Goal: Task Accomplishment & Management: Use online tool/utility

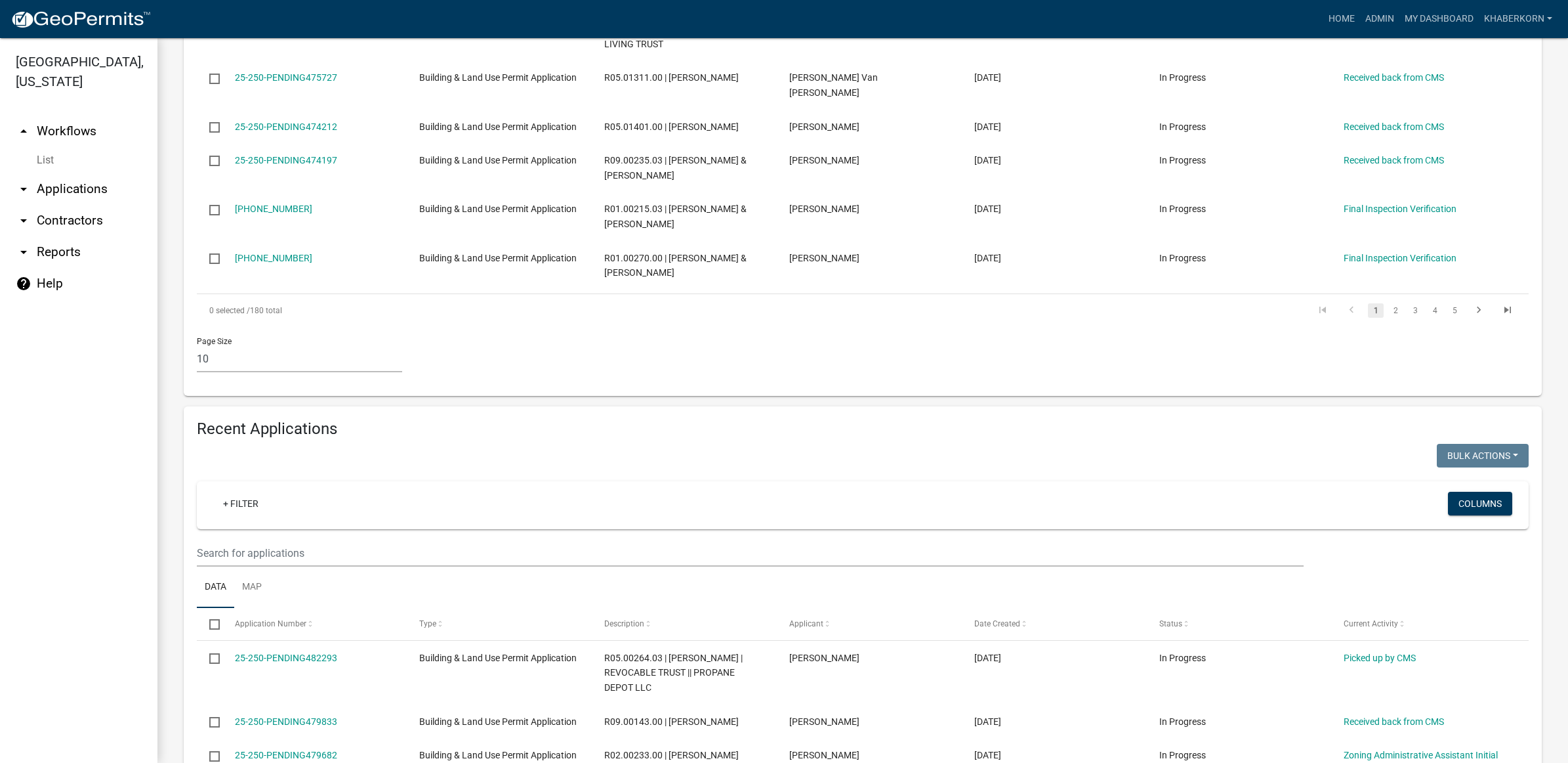
scroll to position [902, 0]
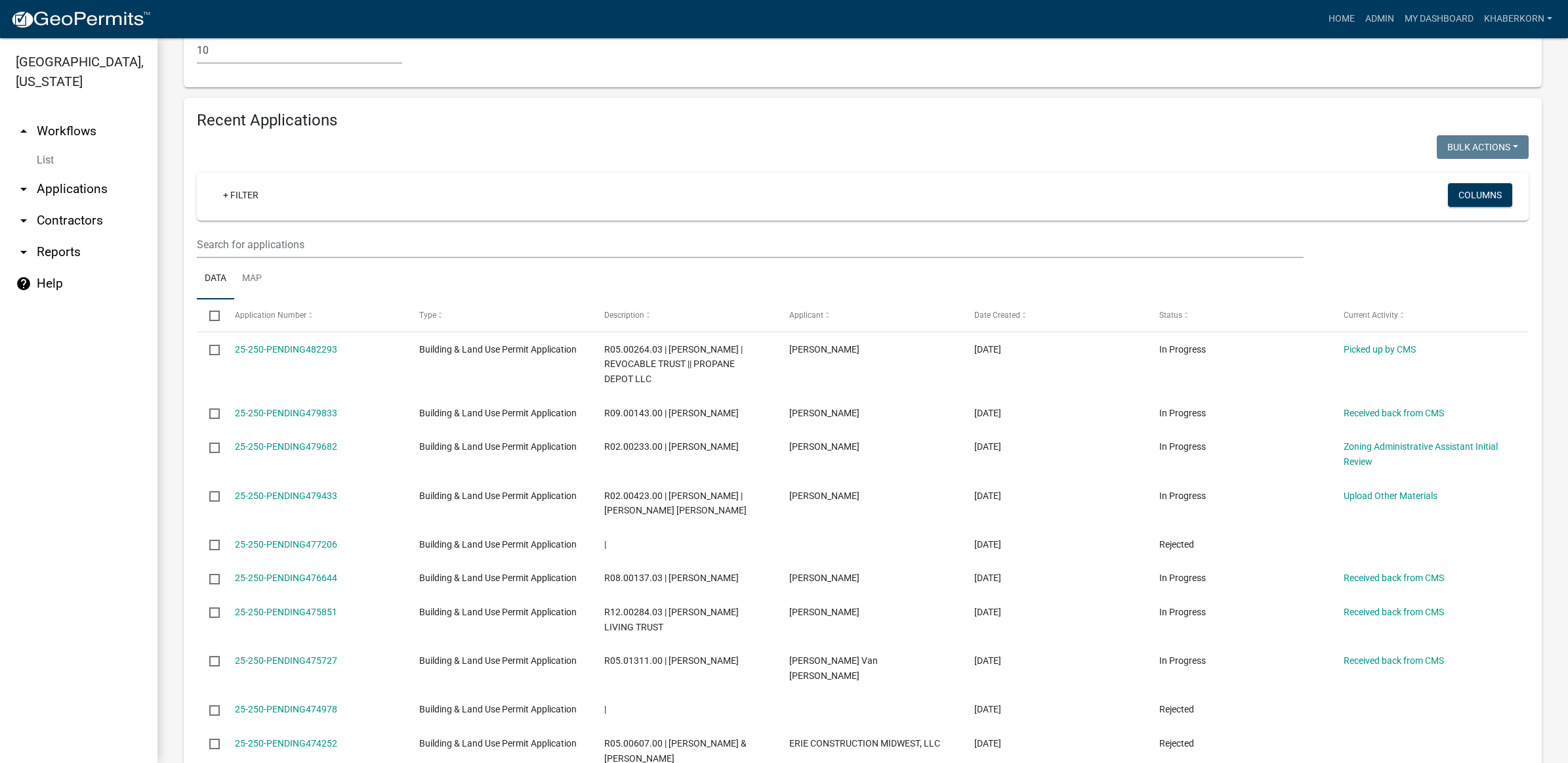
click at [83, 190] on link "arrow_drop_down Applications" at bounding box center [79, 189] width 157 height 32
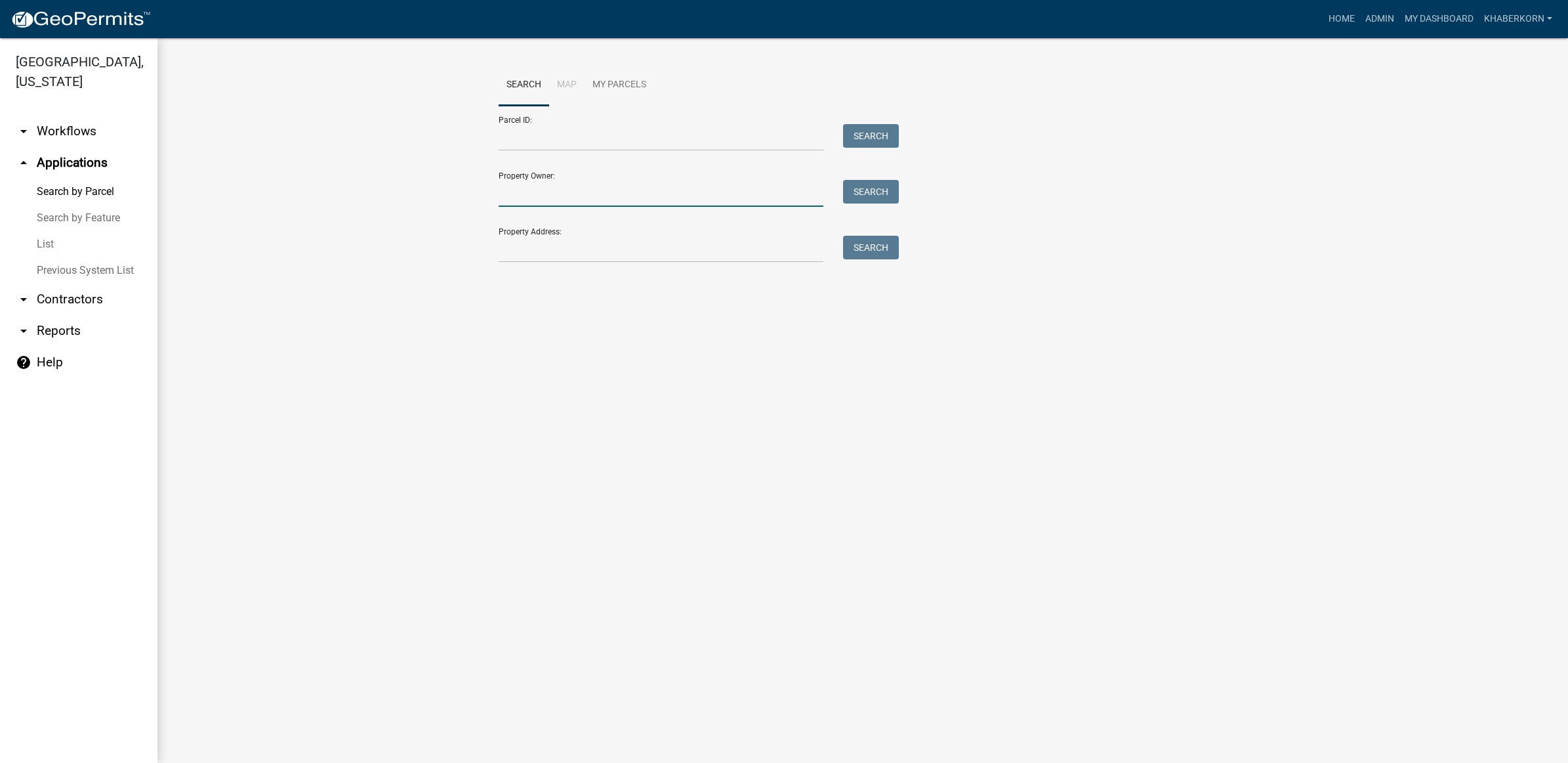
click at [529, 184] on input "Property Owner:" at bounding box center [661, 193] width 324 height 27
type input "s"
